Goal: Information Seeking & Learning: Learn about a topic

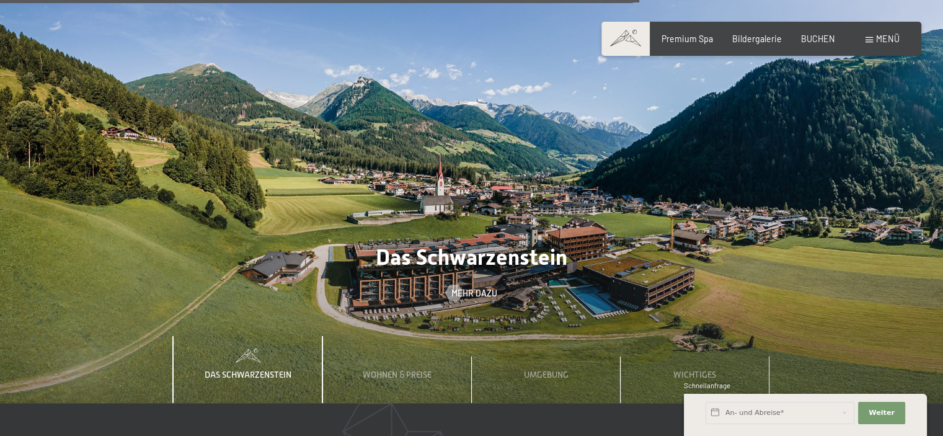
scroll to position [3570, 0]
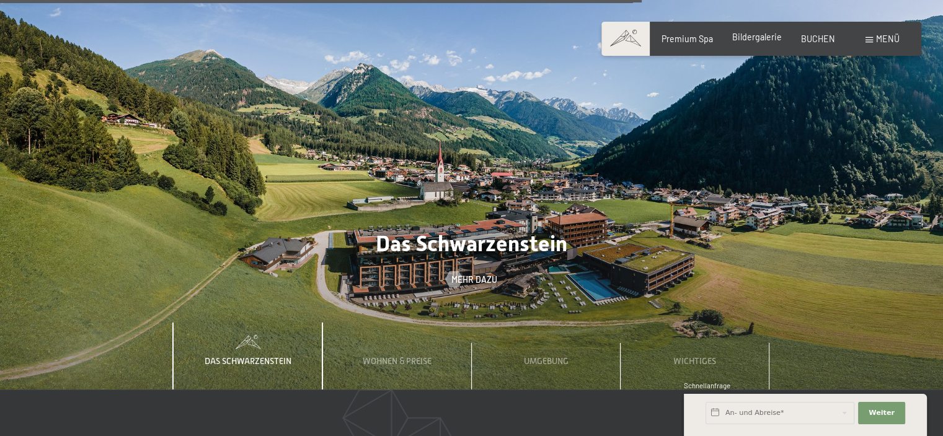
click at [761, 38] on span "Bildergalerie" at bounding box center [757, 37] width 50 height 11
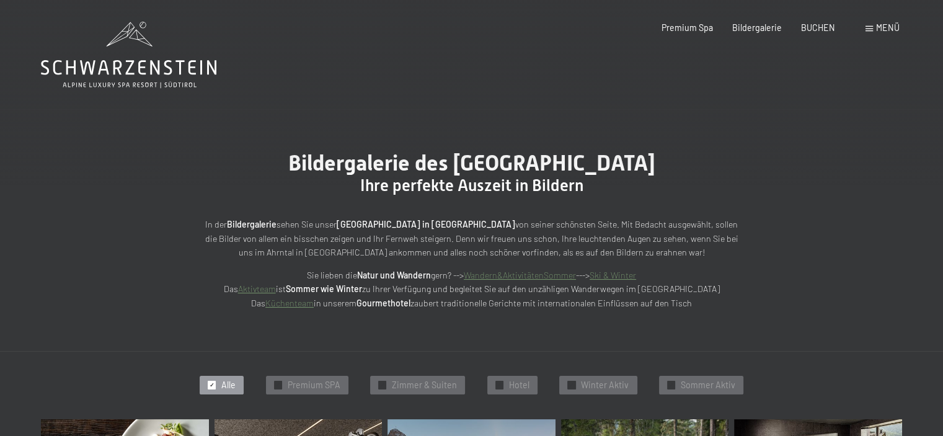
click at [276, 291] on link "Aktivteam" at bounding box center [257, 288] width 38 height 11
click at [276, 289] on link "Aktivteam" at bounding box center [257, 288] width 38 height 11
click at [295, 302] on link "Küchenteam" at bounding box center [289, 302] width 48 height 11
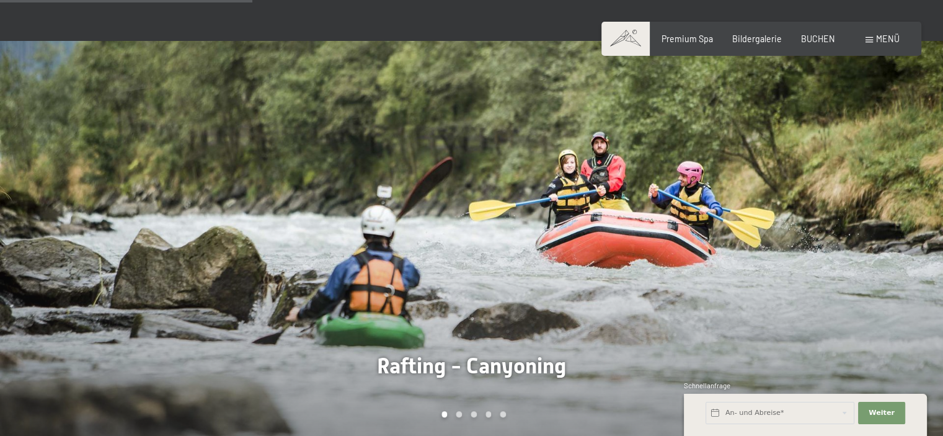
scroll to position [842, 0]
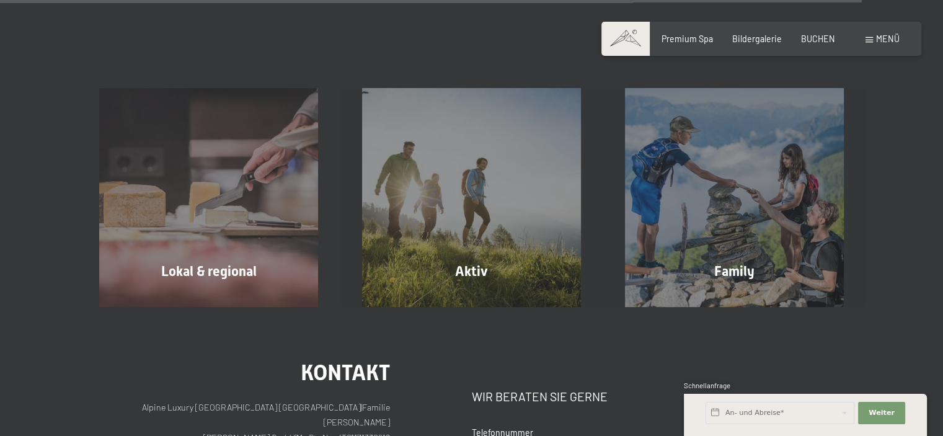
scroll to position [3750, 0]
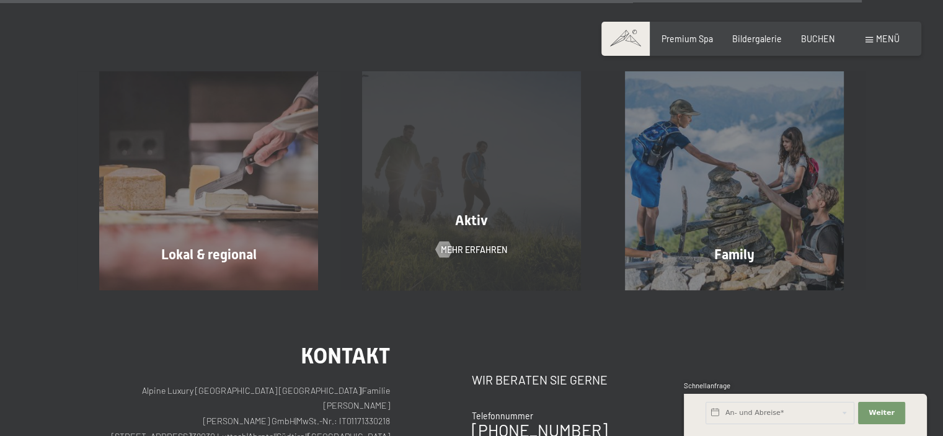
click at [480, 228] on div "Aktiv Mehr erfahren" at bounding box center [471, 180] width 263 height 219
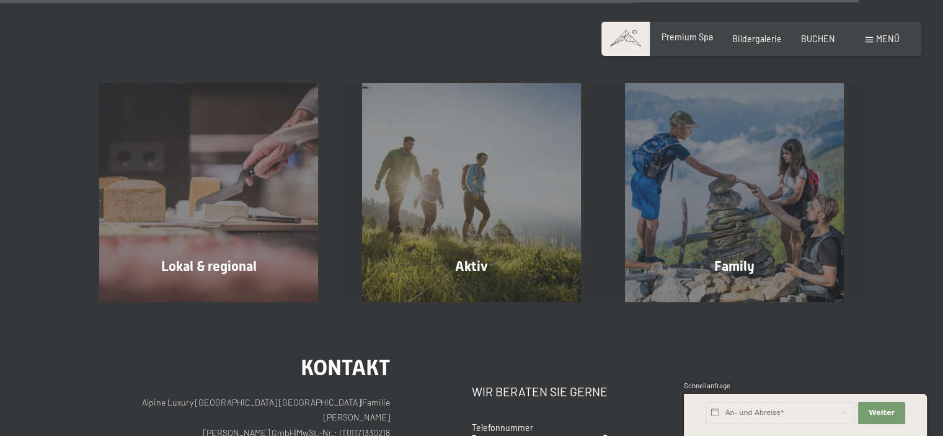
click at [679, 38] on span "Premium Spa" at bounding box center [686, 37] width 51 height 11
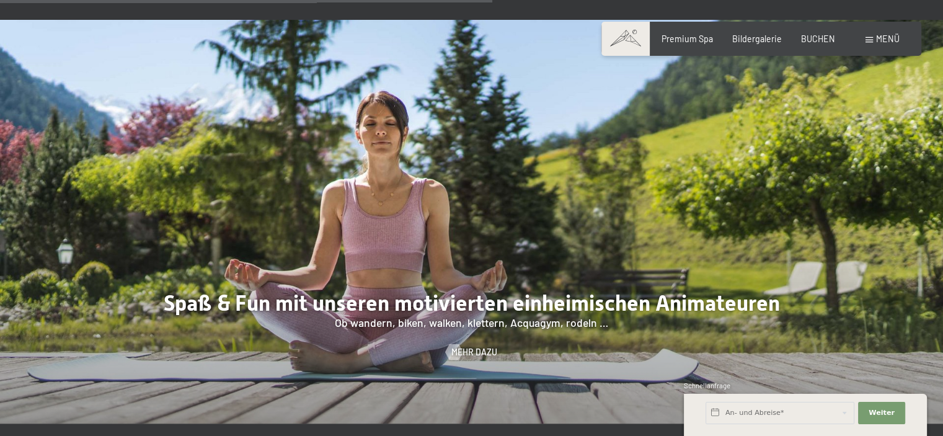
scroll to position [1604, 0]
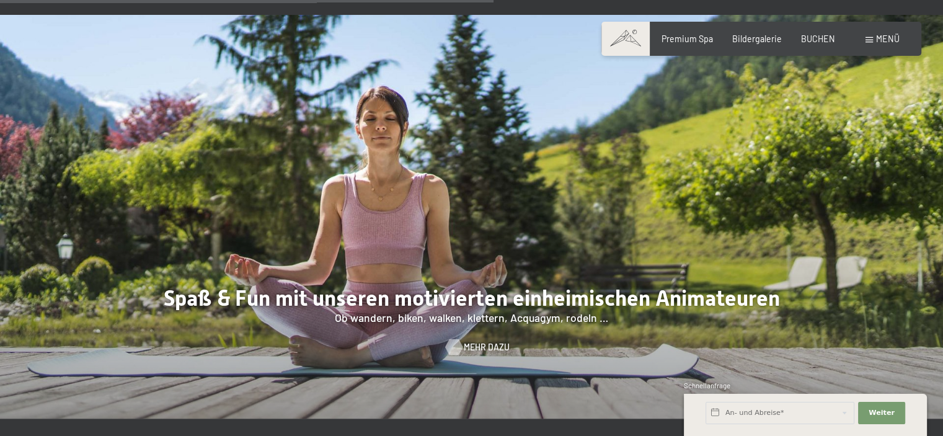
click at [459, 338] on div at bounding box center [453, 346] width 9 height 16
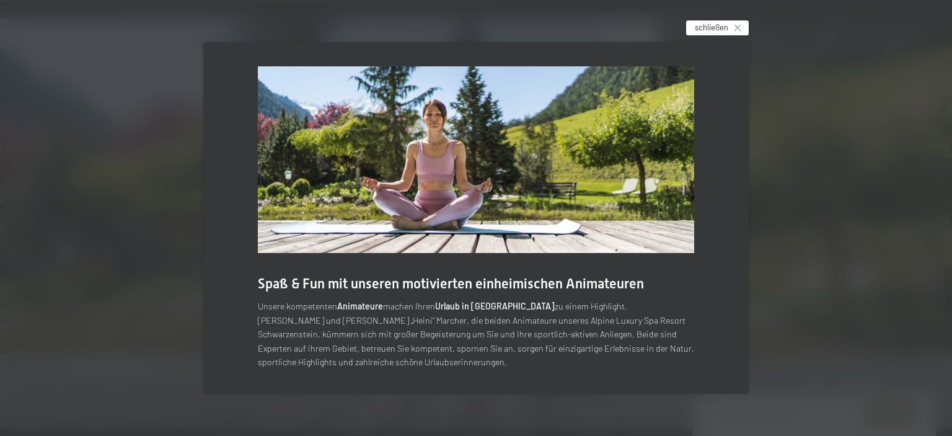
click at [734, 25] on icon at bounding box center [737, 28] width 6 height 6
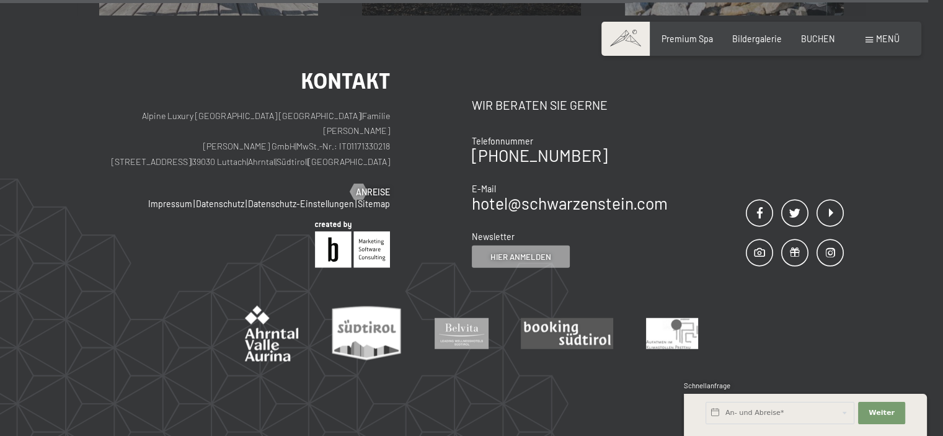
scroll to position [3119, 0]
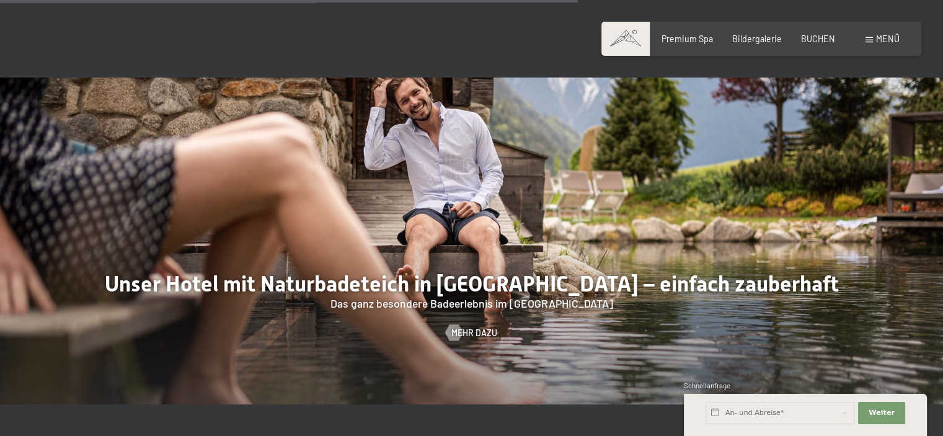
scroll to position [4118, 0]
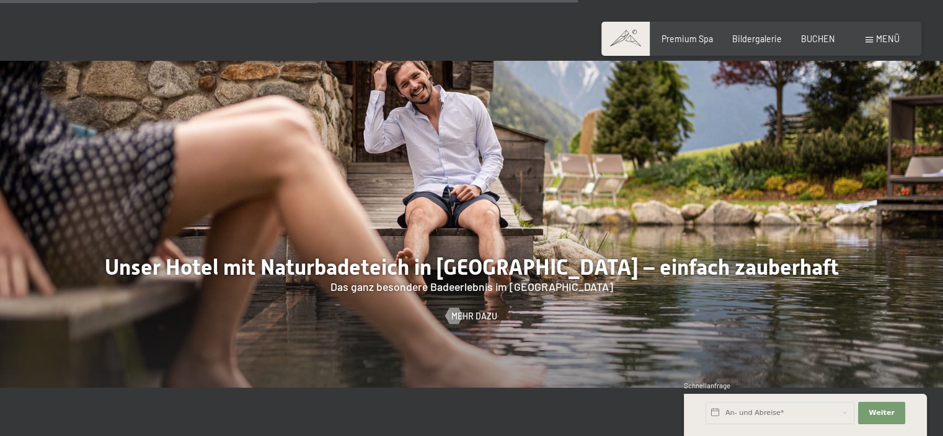
drag, startPoint x: 945, startPoint y: 144, endPoint x: 951, endPoint y: 225, distance: 80.8
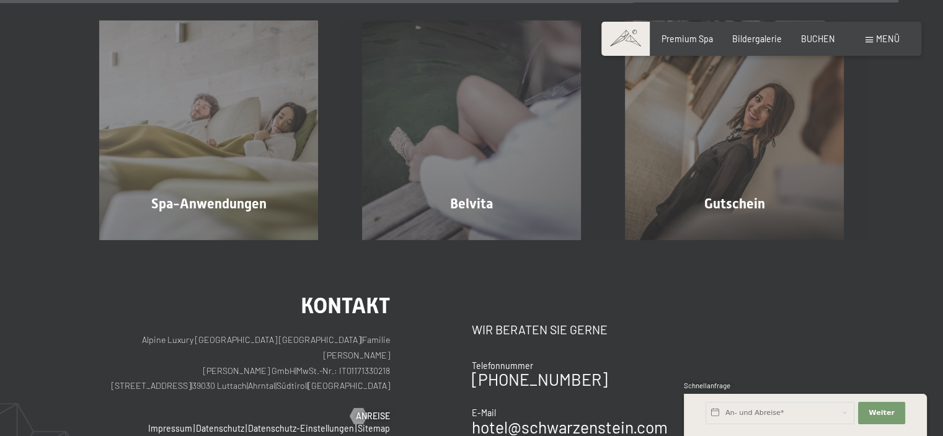
scroll to position [6418, 0]
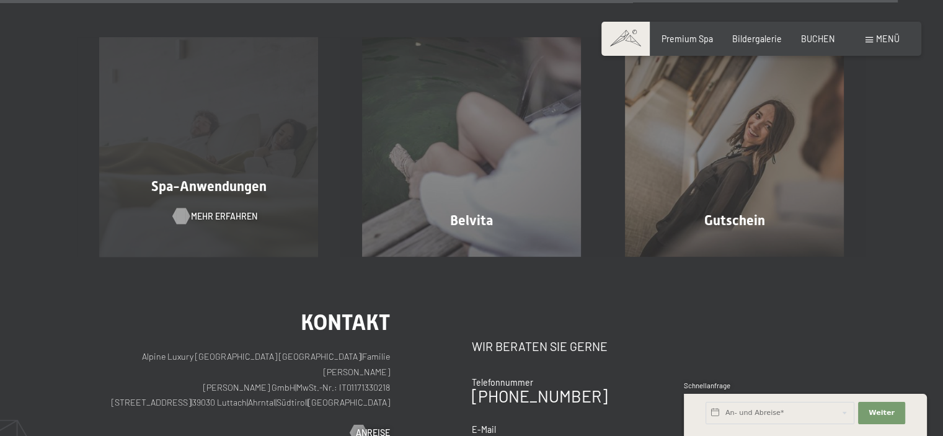
click at [195, 210] on span "Mehr erfahren" at bounding box center [224, 216] width 66 height 12
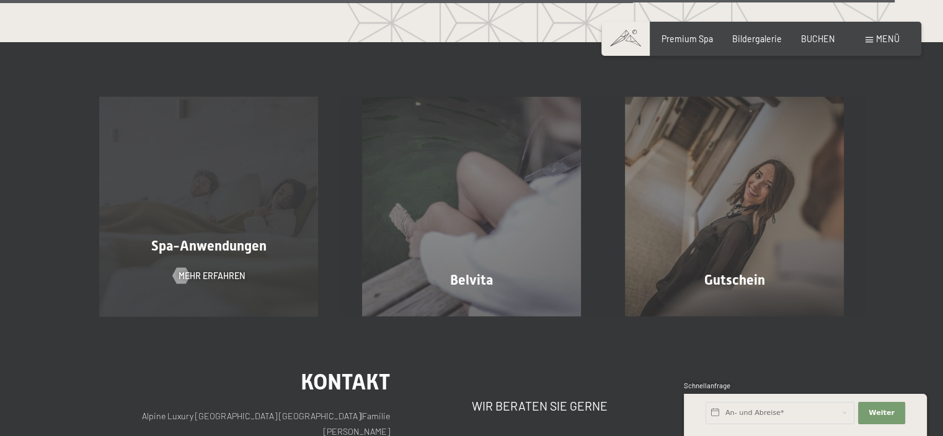
click at [235, 238] on span "Spa-Anwendungen" at bounding box center [208, 245] width 115 height 15
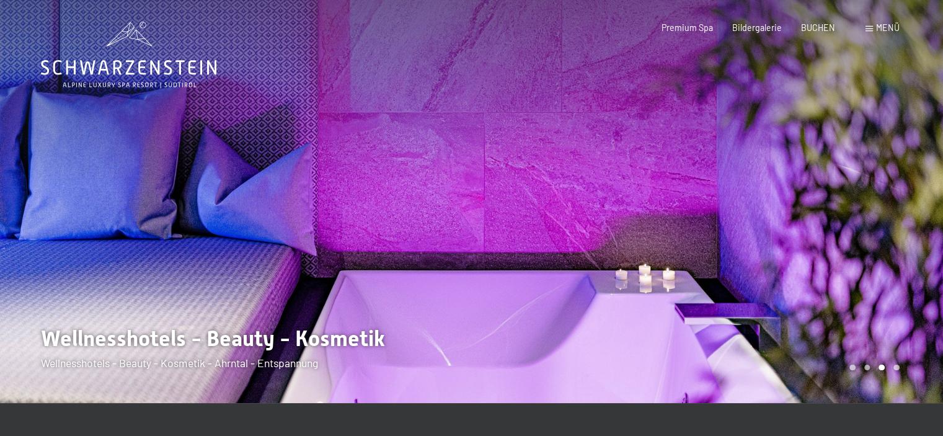
click at [885, 22] on span "Menü" at bounding box center [888, 27] width 24 height 11
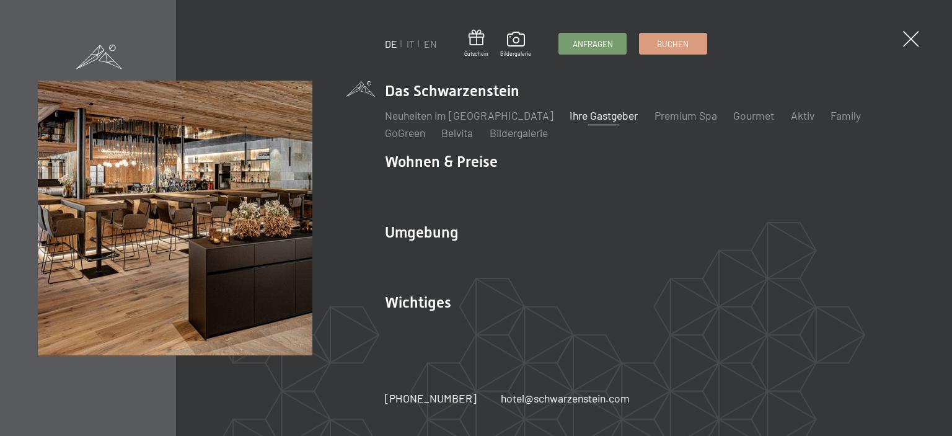
click at [569, 114] on link "Ihre Gastgeber" at bounding box center [603, 115] width 68 height 14
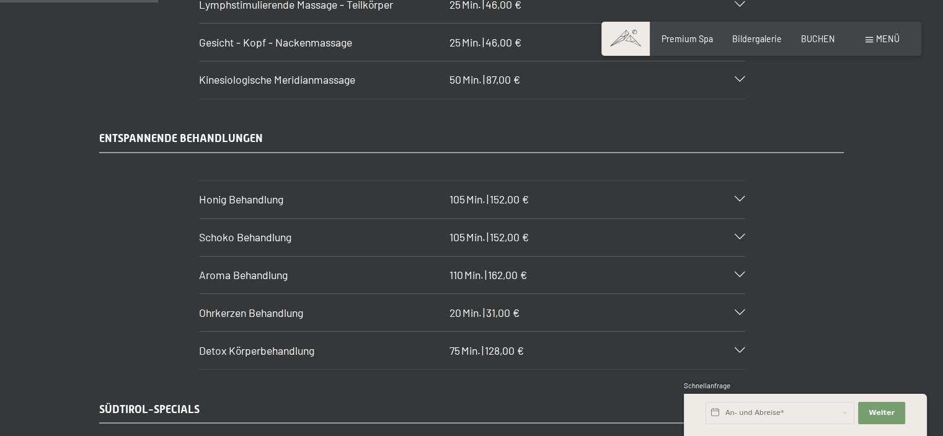
scroll to position [1496, 0]
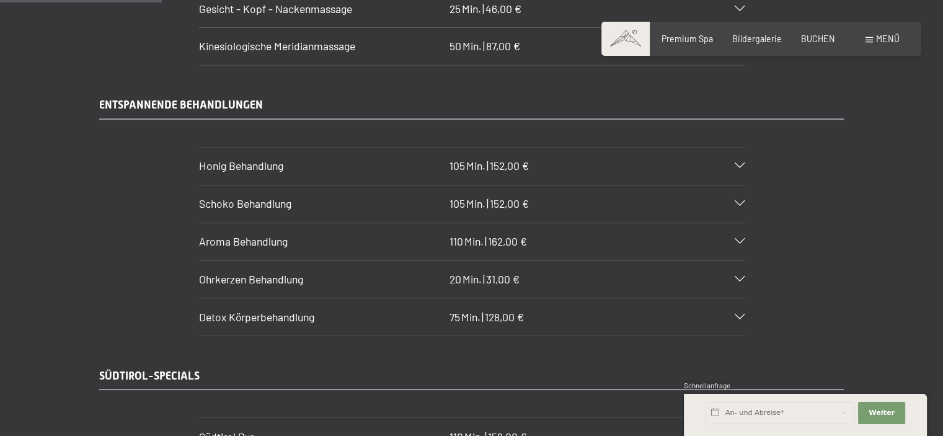
click at [740, 163] on icon at bounding box center [739, 166] width 10 height 6
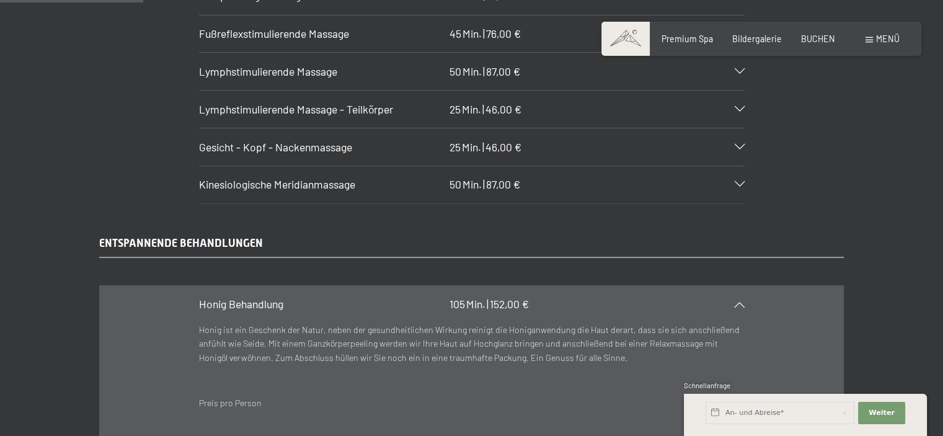
scroll to position [1357, 0]
click at [739, 302] on icon at bounding box center [739, 305] width 10 height 6
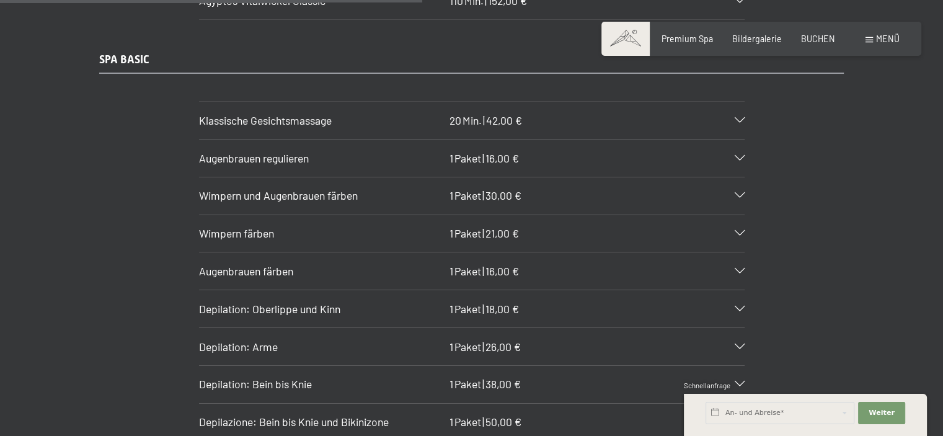
scroll to position [3904, 0]
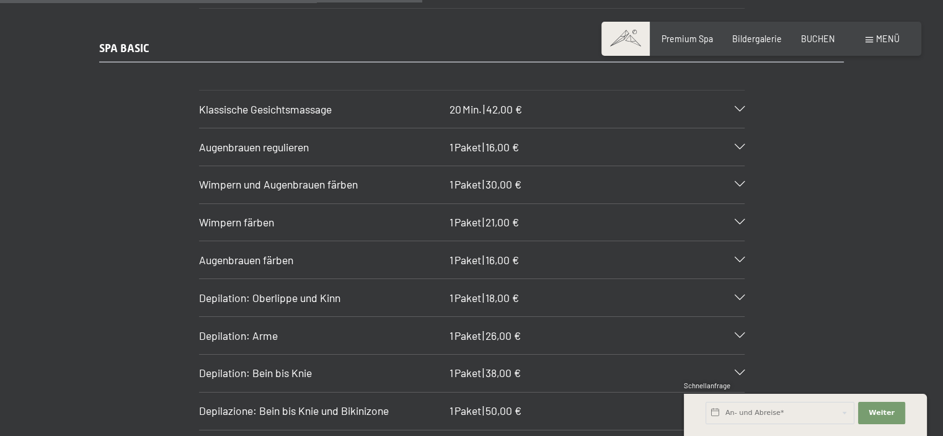
click at [738, 257] on icon at bounding box center [739, 260] width 10 height 6
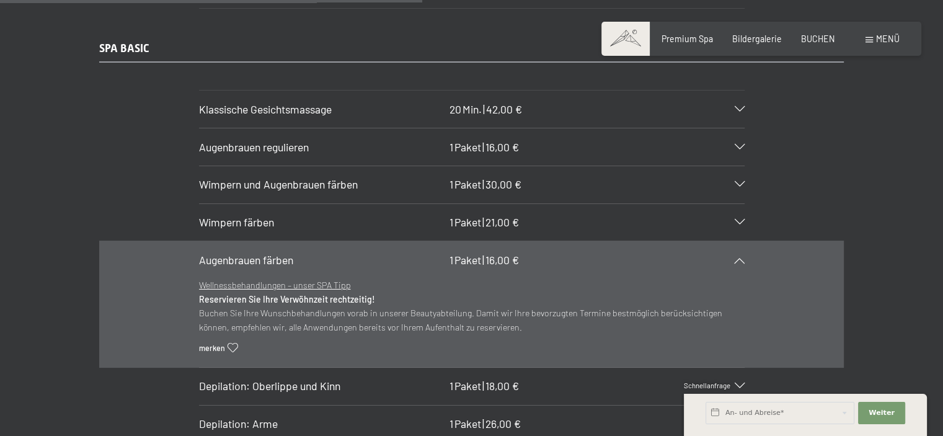
click at [736, 257] on div at bounding box center [733, 260] width 24 height 6
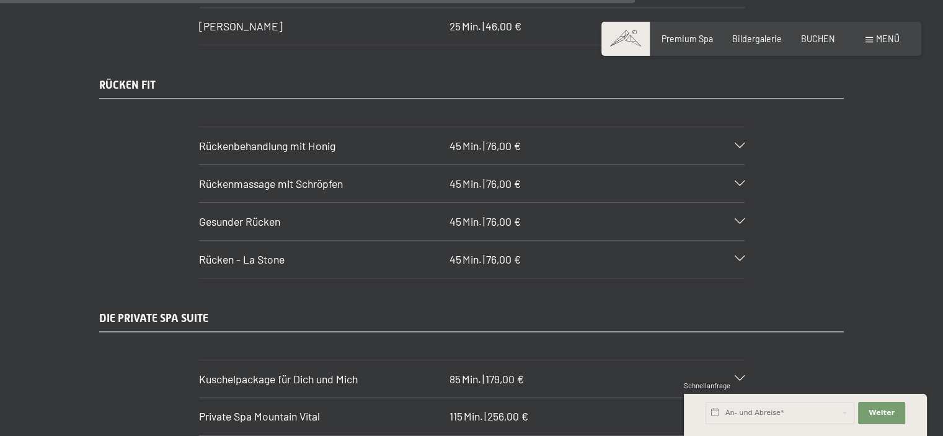
scroll to position [5890, 0]
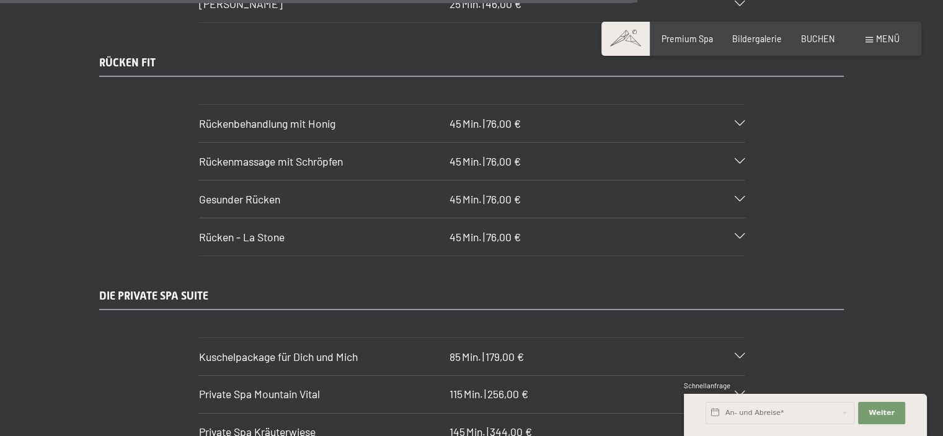
click at [740, 196] on icon at bounding box center [739, 199] width 10 height 6
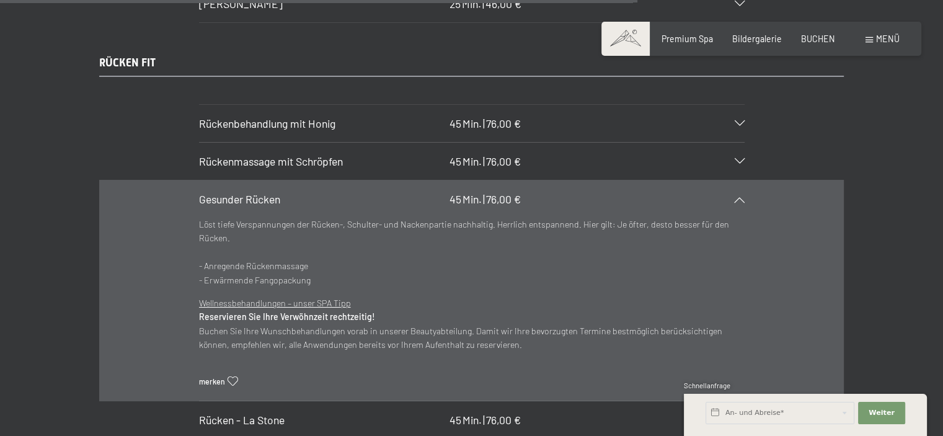
click at [739, 180] on div "Gesunder Rücken 45 Min. | 76,00 €" at bounding box center [471, 198] width 545 height 37
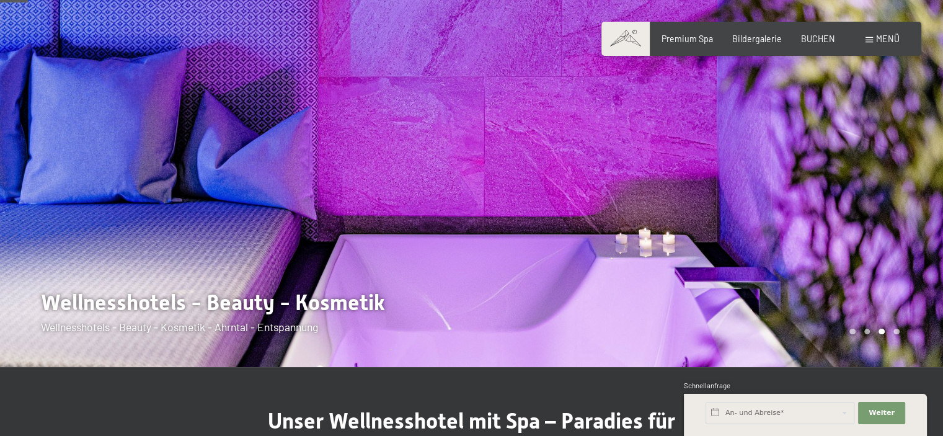
scroll to position [0, 0]
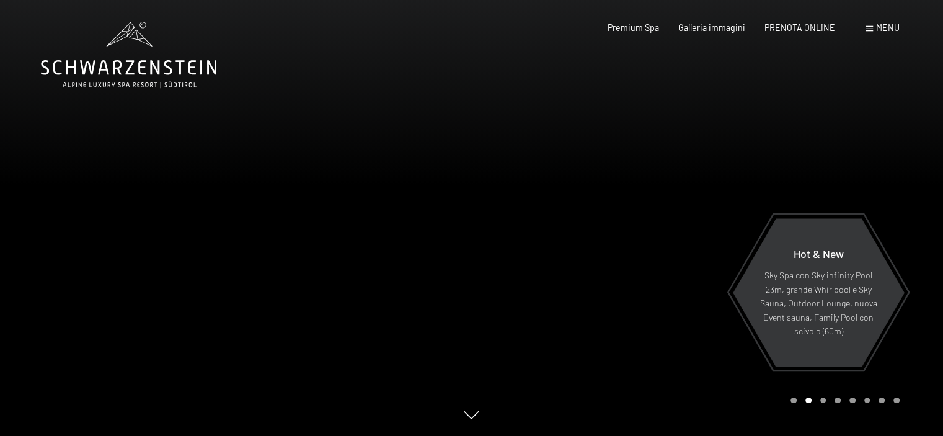
click at [883, 29] on span "Menu" at bounding box center [888, 27] width 24 height 11
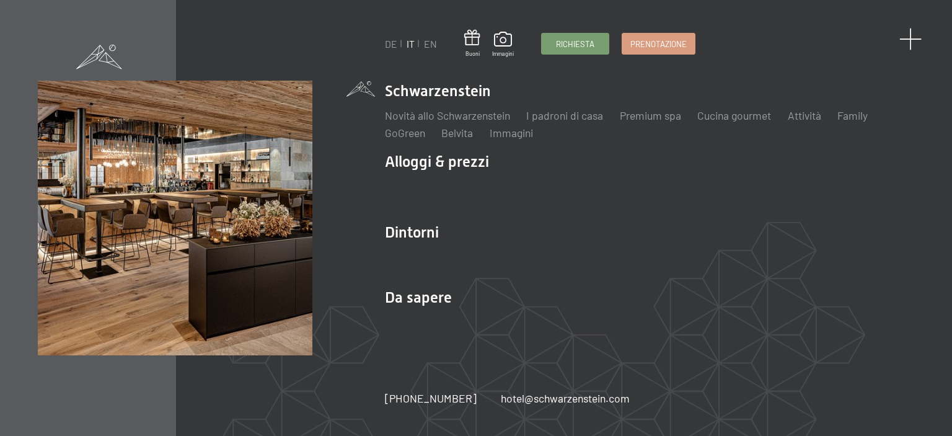
click at [912, 37] on span at bounding box center [910, 39] width 23 height 23
